Goal: Task Accomplishment & Management: Use online tool/utility

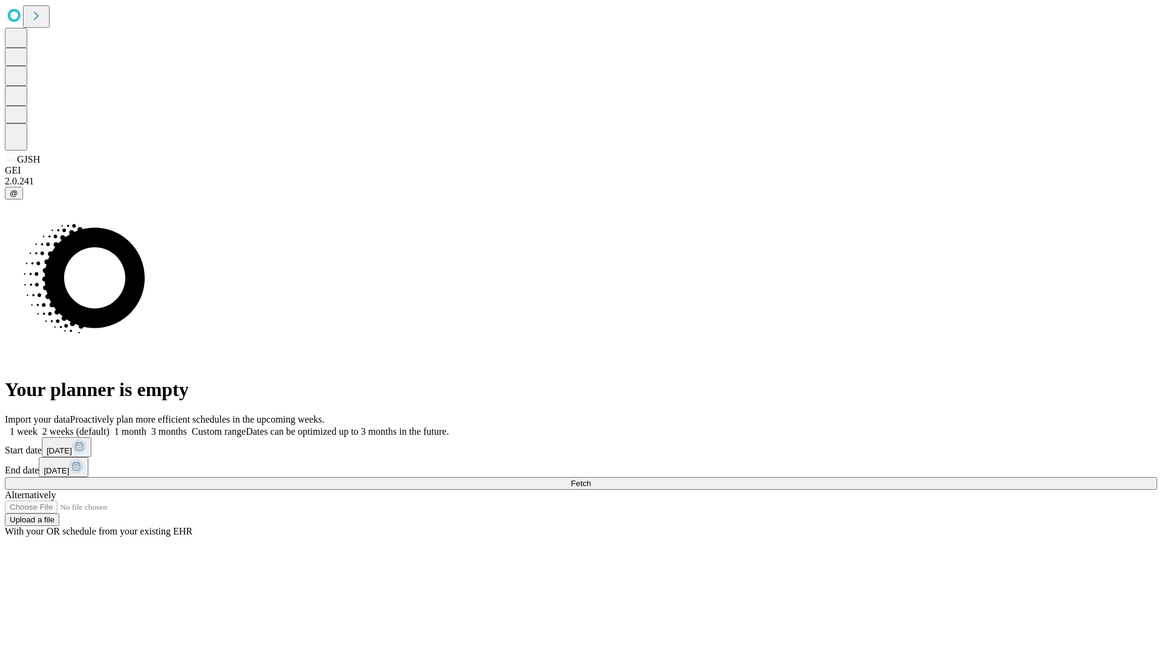
click at [591, 479] on span "Fetch" at bounding box center [581, 483] width 20 height 9
